Goal: Task Accomplishment & Management: Use online tool/utility

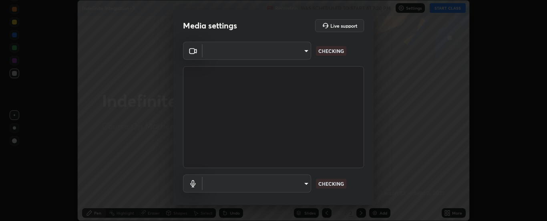
scroll to position [221, 547]
type input "33bb49e09bcfbb4316c4890d77ad60ffd3795cdb709f4857747982be22fbf515"
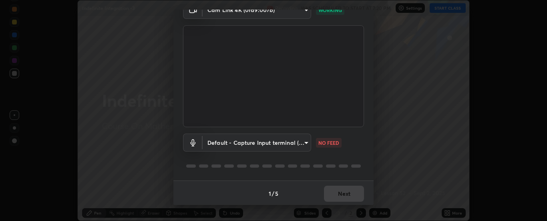
scroll to position [42, 0]
click at [294, 143] on body "Erase all Indefinite Integration -3 Recording WAS SCHEDULED TO START AT 7:20 PM…" at bounding box center [273, 110] width 547 height 221
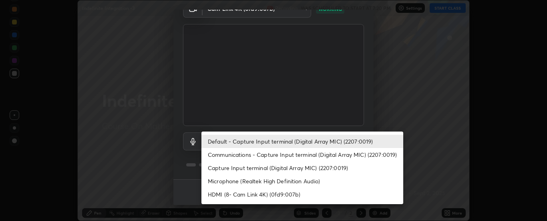
click at [299, 157] on li "Communications - Capture Input terminal (Digital Array MIC) (2207:0019)" at bounding box center [303, 154] width 202 height 13
type input "communications"
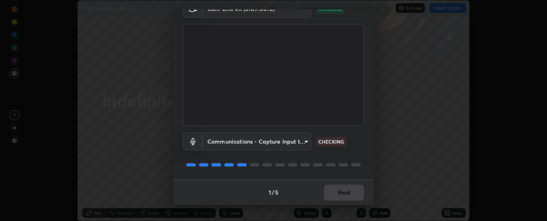
click at [358, 186] on div "1 / 5 Next" at bounding box center [273, 192] width 200 height 26
click at [353, 193] on button "Next" at bounding box center [344, 192] width 40 height 16
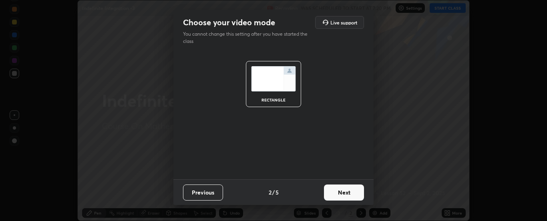
scroll to position [0, 0]
click at [356, 195] on button "Next" at bounding box center [344, 192] width 40 height 16
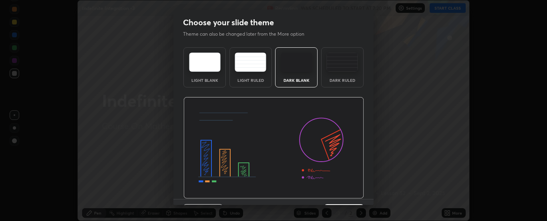
scroll to position [20, 0]
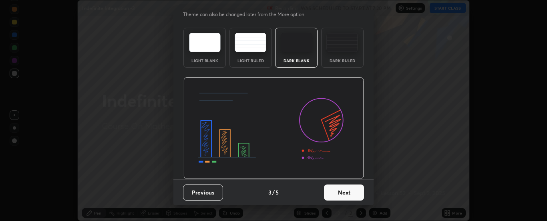
click at [335, 193] on button "Next" at bounding box center [344, 192] width 40 height 16
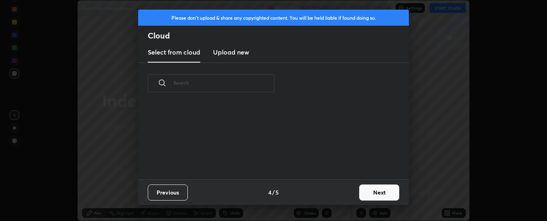
click at [375, 194] on button "Next" at bounding box center [379, 192] width 40 height 16
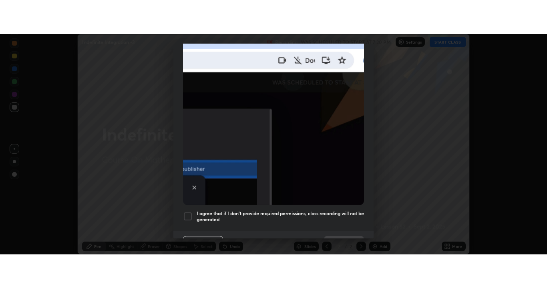
scroll to position [206, 0]
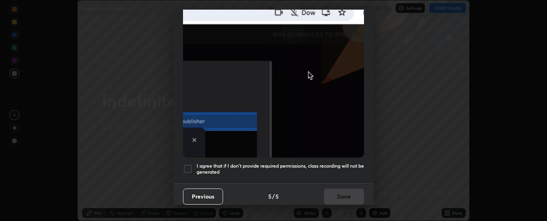
click at [289, 167] on h5 "I agree that if I don't provide required permissions, class recording will not …" at bounding box center [280, 169] width 167 height 12
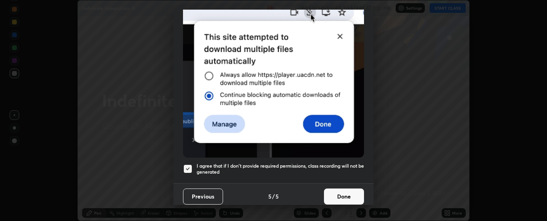
click at [339, 191] on button "Done" at bounding box center [344, 196] width 40 height 16
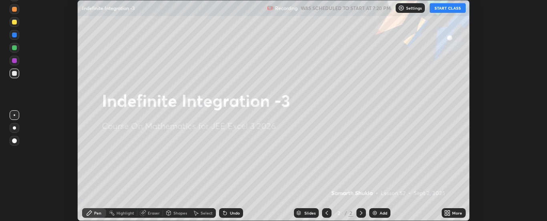
click at [451, 210] on div "More" at bounding box center [454, 213] width 24 height 10
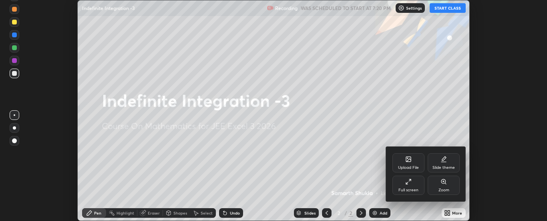
click at [409, 187] on div "Full screen" at bounding box center [409, 184] width 32 height 19
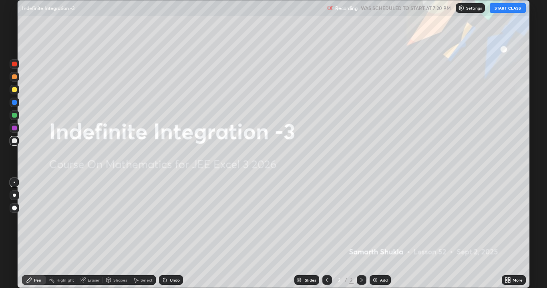
scroll to position [288, 547]
click at [506, 9] on button "START CLASS" at bounding box center [508, 8] width 36 height 10
click at [388, 220] on div "Add" at bounding box center [380, 281] width 21 height 10
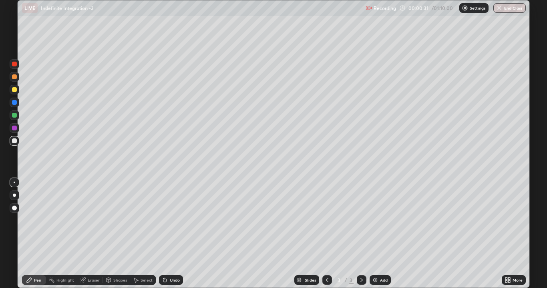
click at [15, 91] on div at bounding box center [14, 89] width 5 height 5
click at [87, 220] on div "Eraser" at bounding box center [90, 281] width 26 height 10
click at [28, 220] on icon at bounding box center [29, 280] width 6 height 6
click at [377, 220] on img at bounding box center [375, 280] width 6 height 6
click at [86, 220] on div "Eraser" at bounding box center [90, 281] width 26 height 10
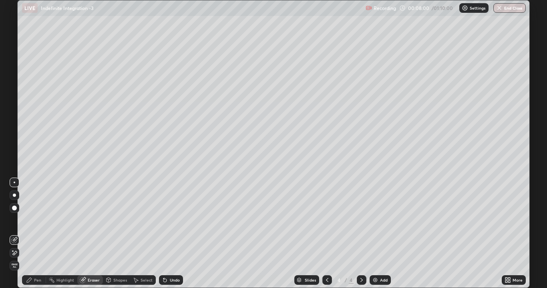
click at [35, 220] on div "Pen" at bounding box center [37, 280] width 7 height 4
click at [12, 127] on div at bounding box center [14, 128] width 5 height 5
click at [16, 100] on div at bounding box center [14, 102] width 5 height 5
click at [379, 220] on div "Add" at bounding box center [380, 281] width 21 height 10
click at [16, 93] on div at bounding box center [15, 90] width 10 height 10
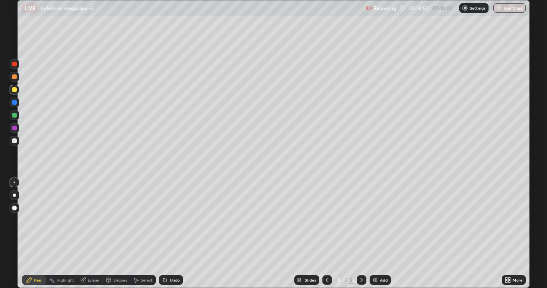
click at [89, 220] on div "Eraser" at bounding box center [94, 280] width 12 height 4
click at [35, 220] on div "Pen" at bounding box center [34, 281] width 24 height 10
click at [380, 220] on div "Add" at bounding box center [384, 280] width 8 height 4
click at [92, 220] on div "Eraser" at bounding box center [94, 280] width 12 height 4
click at [35, 220] on div "Pen" at bounding box center [37, 280] width 7 height 4
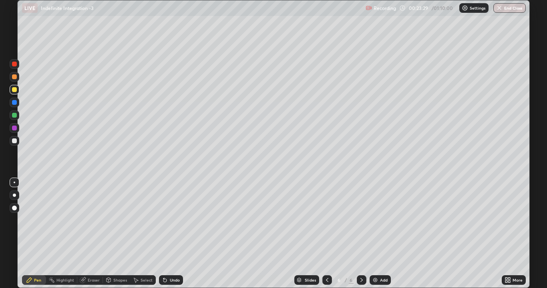
click at [380, 220] on div "Add" at bounding box center [384, 280] width 8 height 4
click at [324, 220] on icon at bounding box center [327, 280] width 6 height 6
click at [327, 220] on icon at bounding box center [327, 280] width 6 height 6
click at [359, 220] on icon at bounding box center [362, 280] width 6 height 6
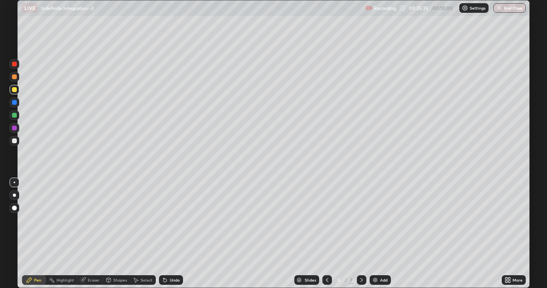
click at [359, 220] on icon at bounding box center [362, 280] width 6 height 6
click at [361, 220] on icon at bounding box center [362, 280] width 6 height 6
click at [93, 220] on div "Eraser" at bounding box center [94, 280] width 12 height 4
click at [38, 220] on div "Pen" at bounding box center [37, 280] width 7 height 4
click at [376, 220] on img at bounding box center [375, 280] width 6 height 6
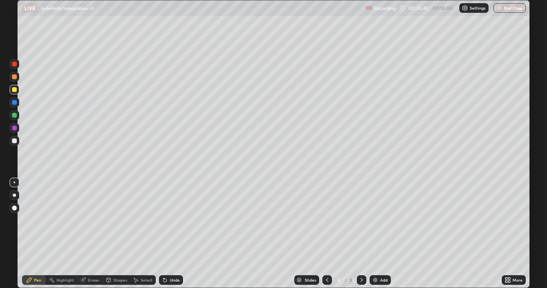
click at [374, 220] on div "Add" at bounding box center [380, 281] width 21 height 10
click at [384, 220] on div "Add" at bounding box center [384, 280] width 8 height 4
click at [326, 220] on icon at bounding box center [327, 280] width 6 height 6
click at [359, 220] on icon at bounding box center [362, 280] width 6 height 6
click at [91, 220] on div "Eraser" at bounding box center [94, 280] width 12 height 4
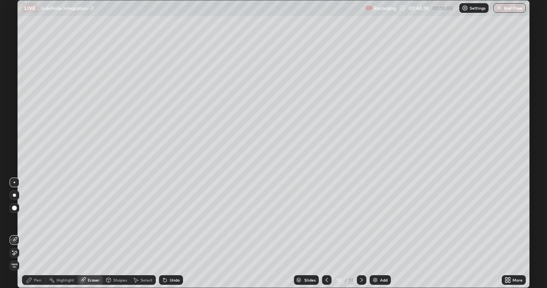
click at [35, 220] on div "Pen" at bounding box center [37, 280] width 7 height 4
click at [361, 220] on div at bounding box center [362, 281] width 10 height 10
click at [383, 220] on div "Add" at bounding box center [384, 280] width 8 height 4
click at [325, 220] on icon at bounding box center [327, 280] width 6 height 6
click at [377, 220] on div "Add" at bounding box center [380, 281] width 21 height 10
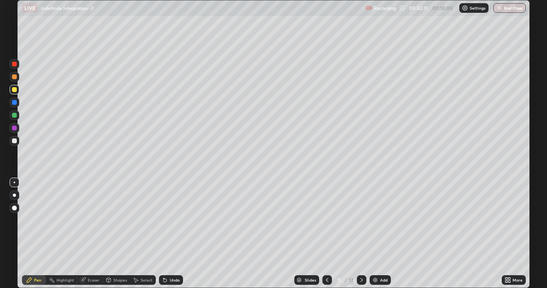
click at [374, 220] on img at bounding box center [375, 280] width 6 height 6
click at [87, 220] on div "Eraser" at bounding box center [90, 281] width 26 height 10
click at [29, 220] on icon at bounding box center [29, 280] width 6 height 6
click at [505, 9] on button "End Class" at bounding box center [510, 8] width 32 height 10
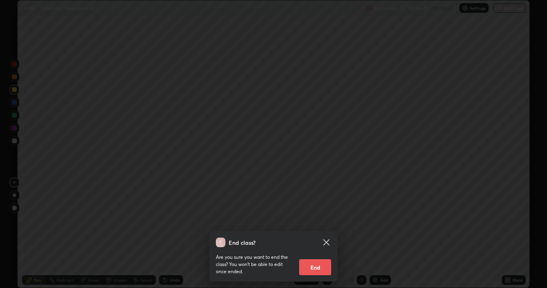
click at [318, 220] on button "End" at bounding box center [315, 268] width 32 height 16
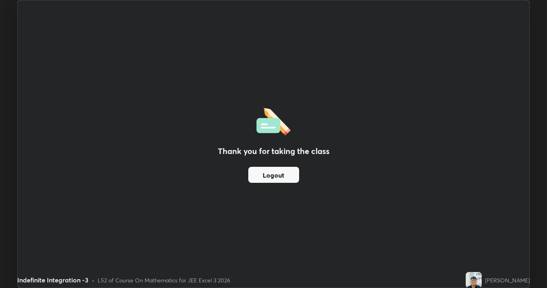
click at [264, 173] on button "Logout" at bounding box center [273, 175] width 51 height 16
